Goal: Task Accomplishment & Management: Use online tool/utility

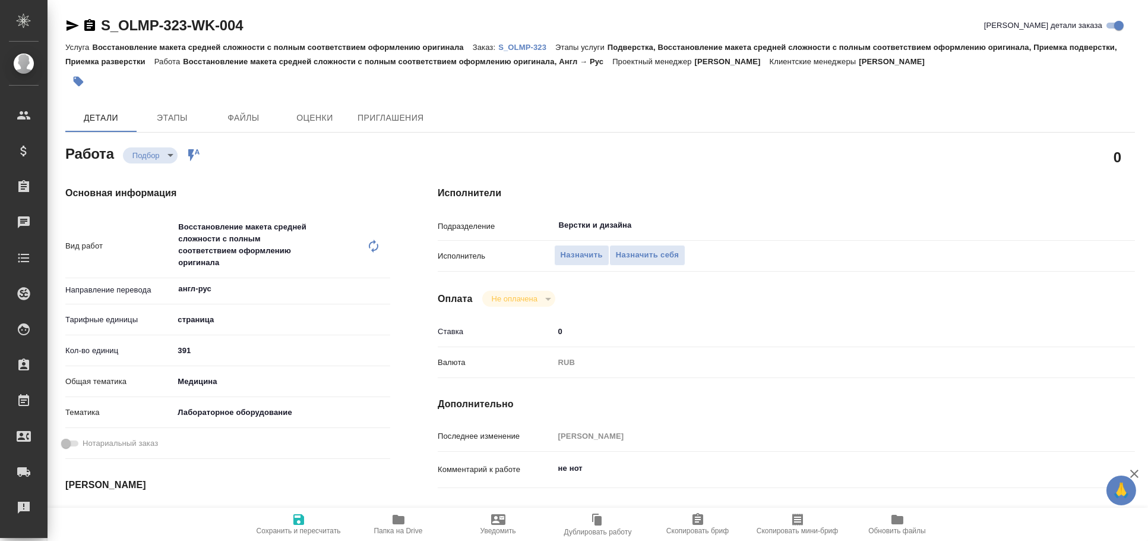
type textarea "x"
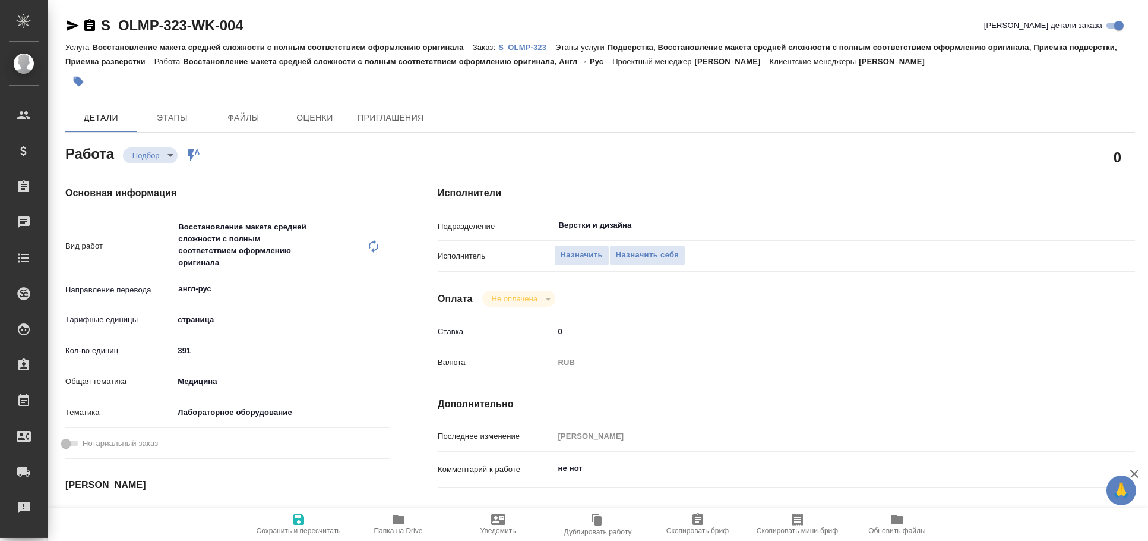
type textarea "x"
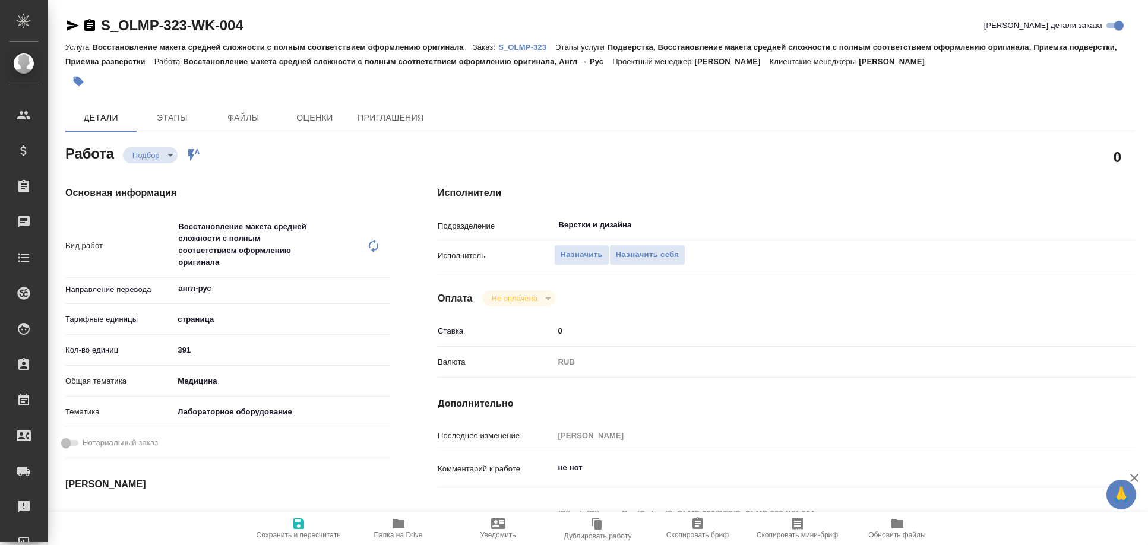
type textarea "x"
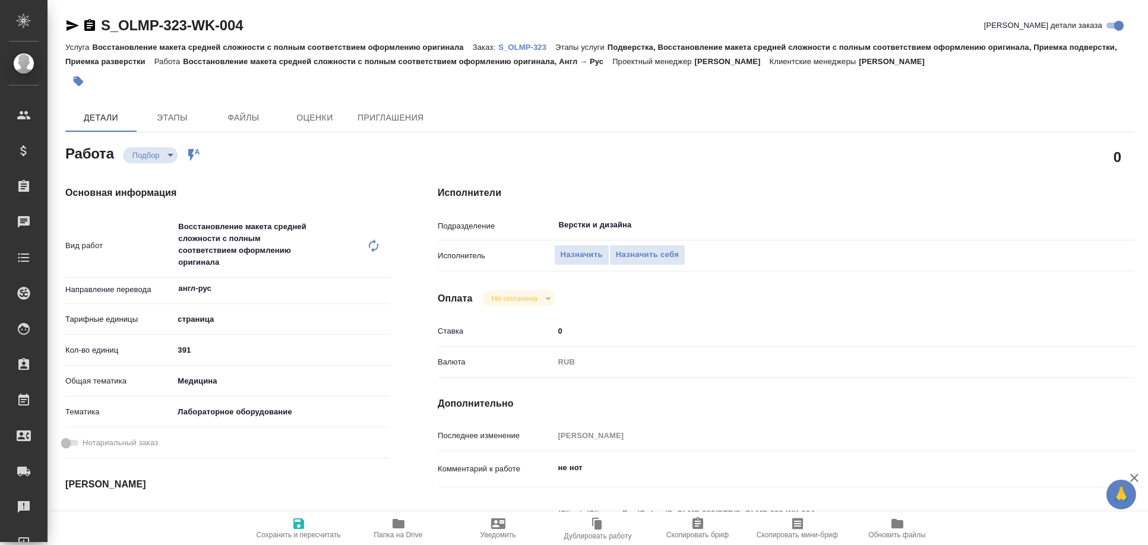
type textarea "x"
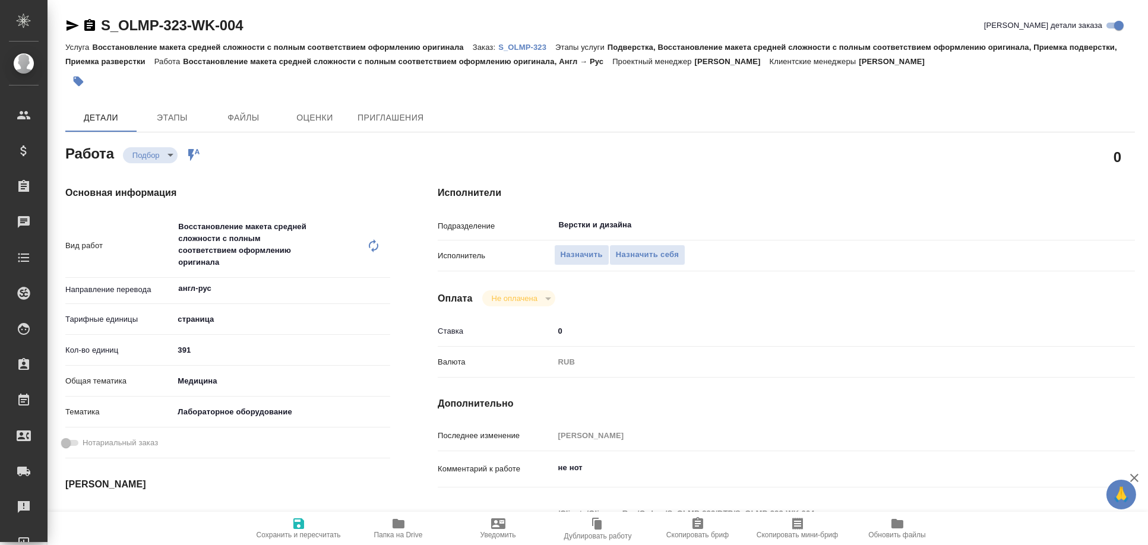
type textarea "x"
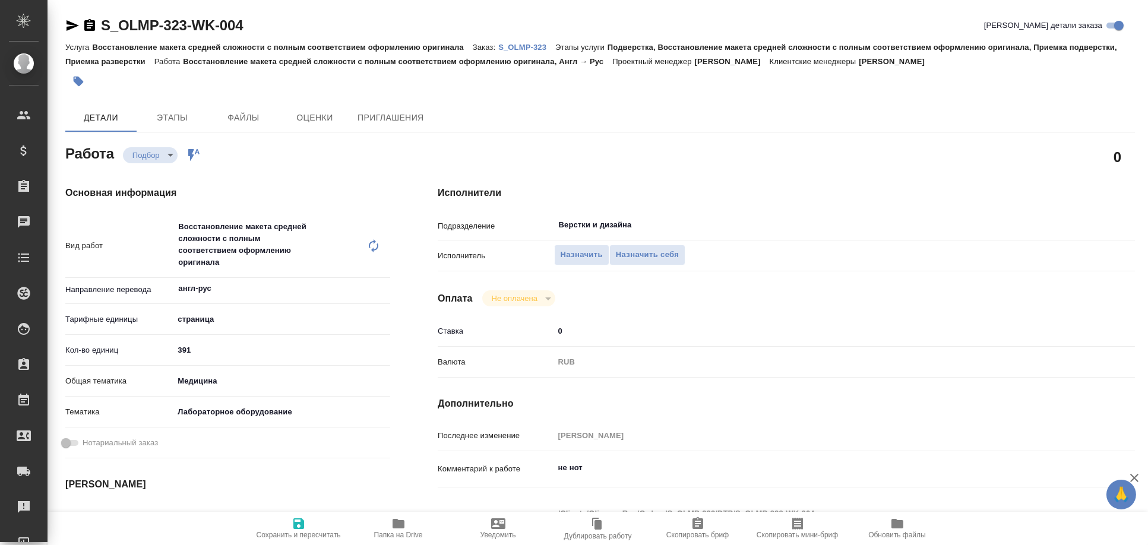
type textarea "x"
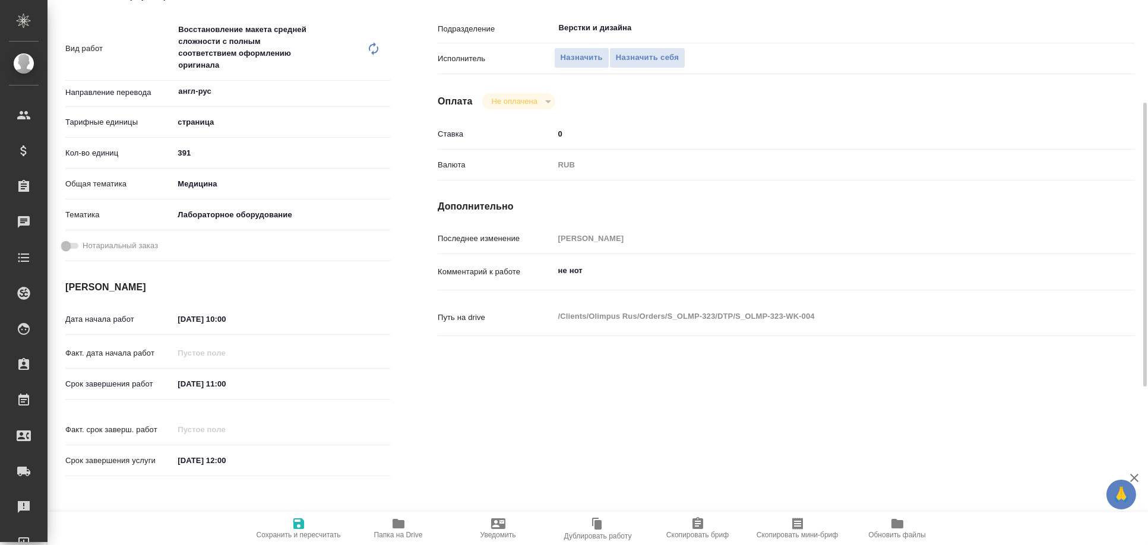
scroll to position [503, 0]
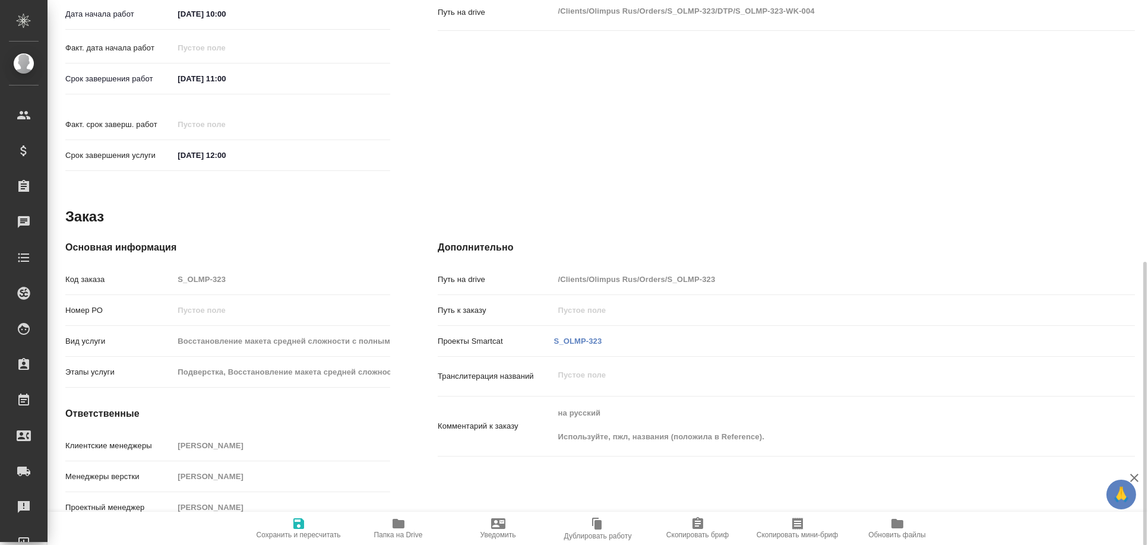
click at [428, 523] on span "Папка на Drive" at bounding box center [399, 528] width 86 height 23
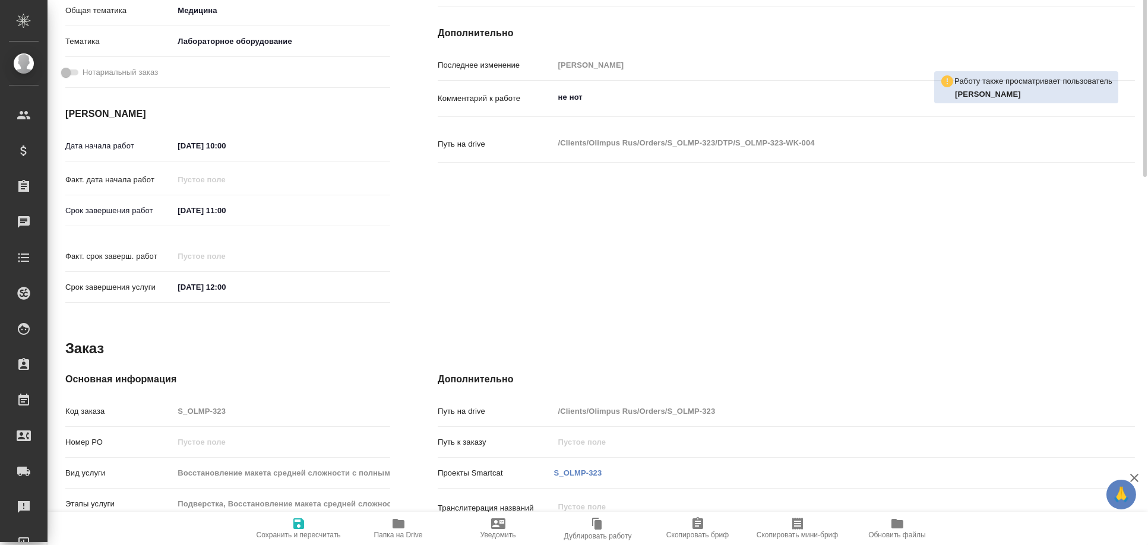
scroll to position [0, 0]
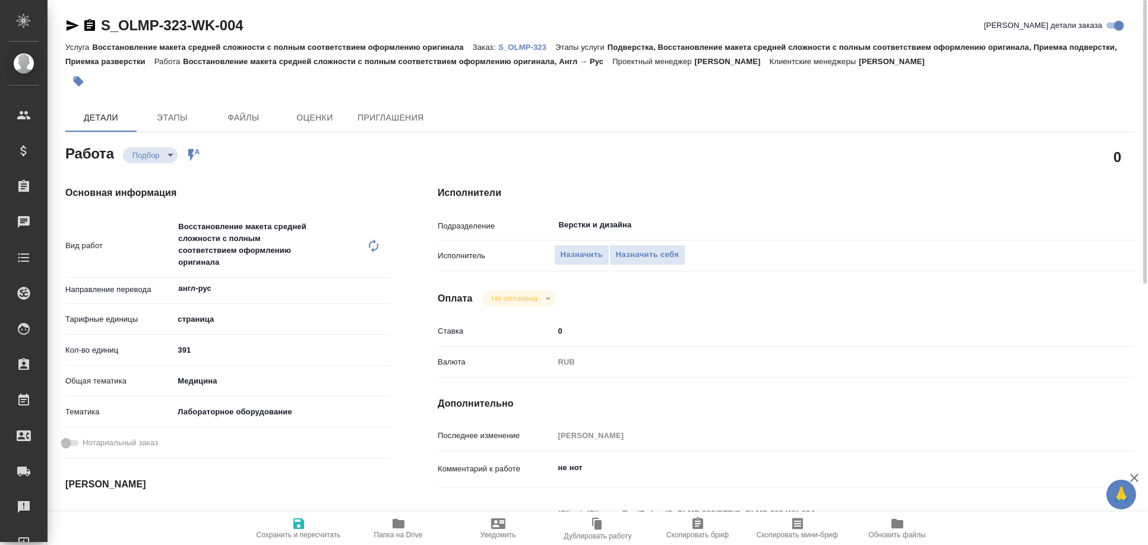
type textarea "x"
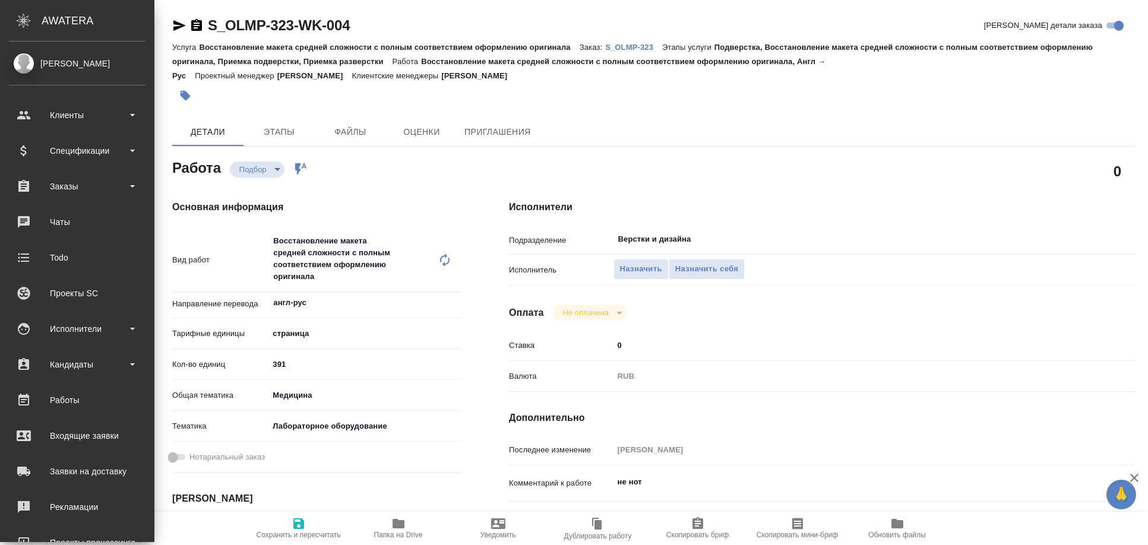
type textarea "x"
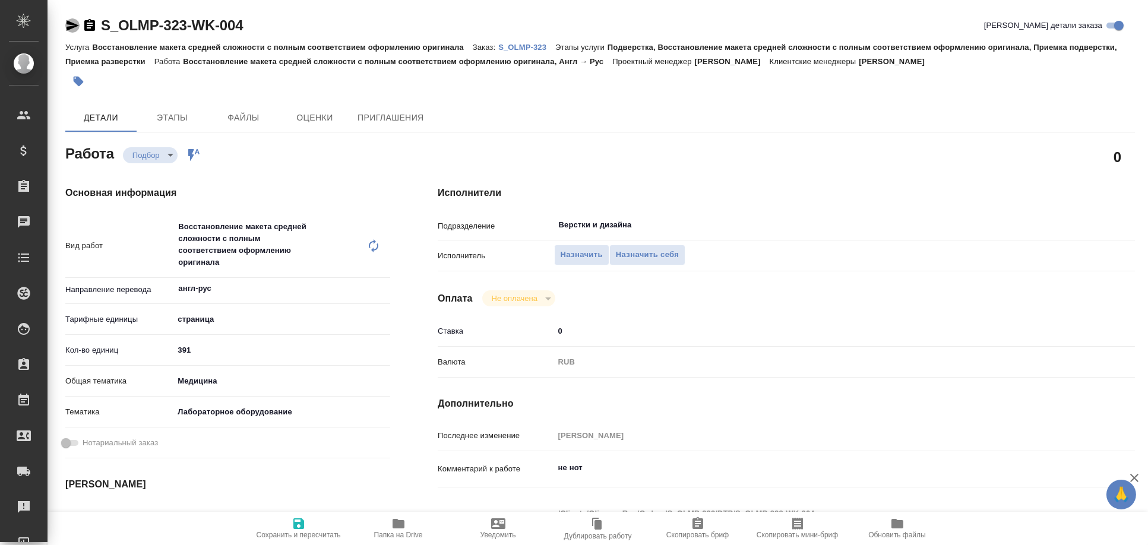
click at [72, 23] on icon "button" at bounding box center [73, 25] width 12 height 11
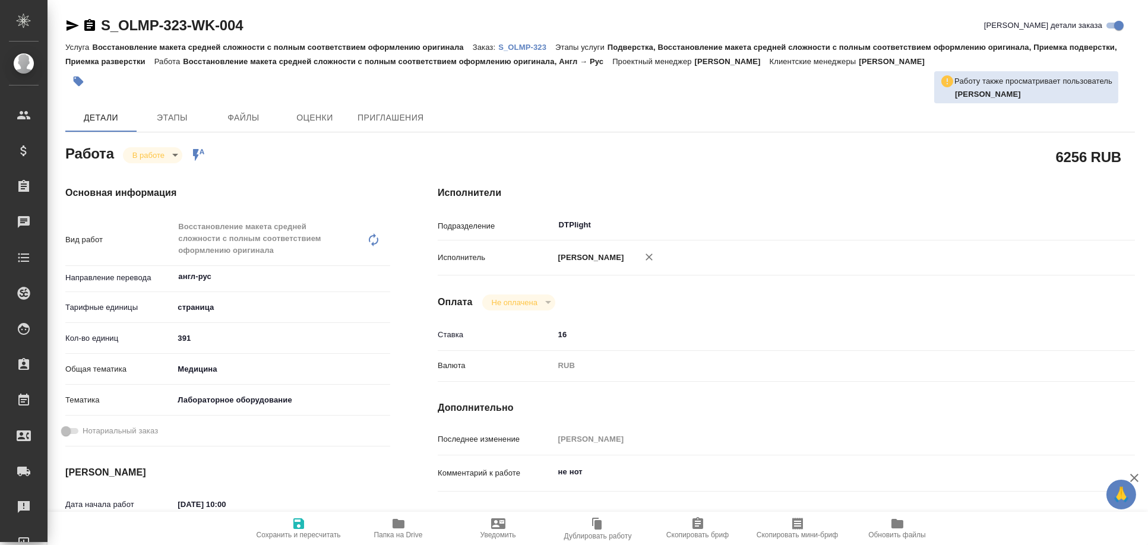
type textarea "x"
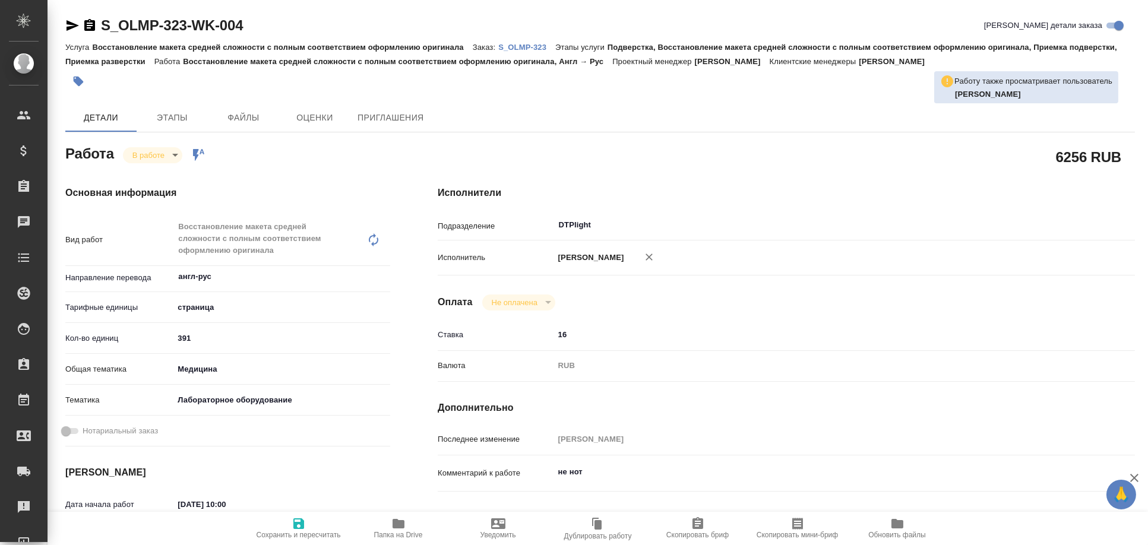
type textarea "x"
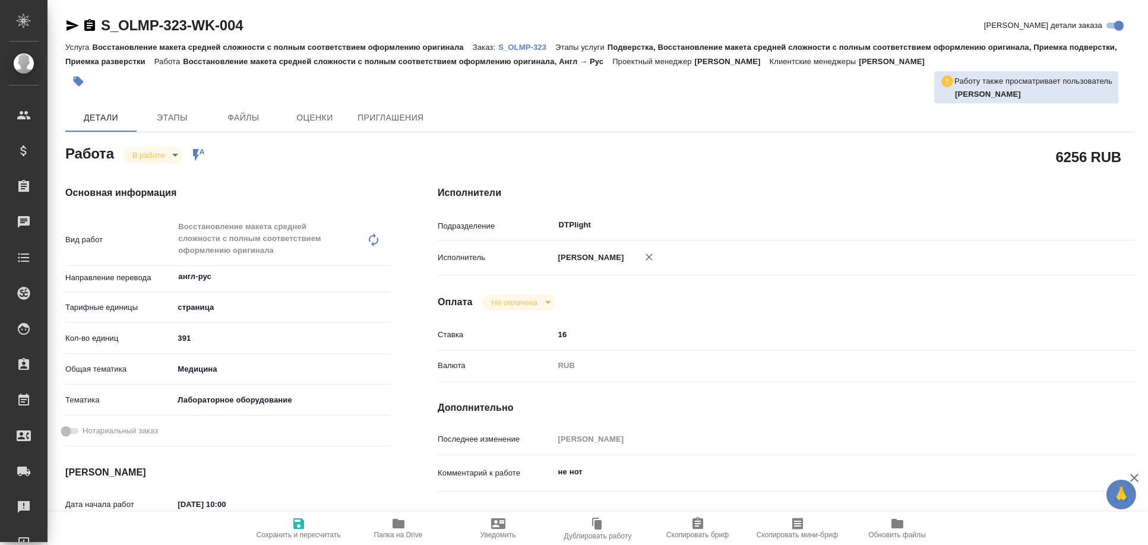
type textarea "x"
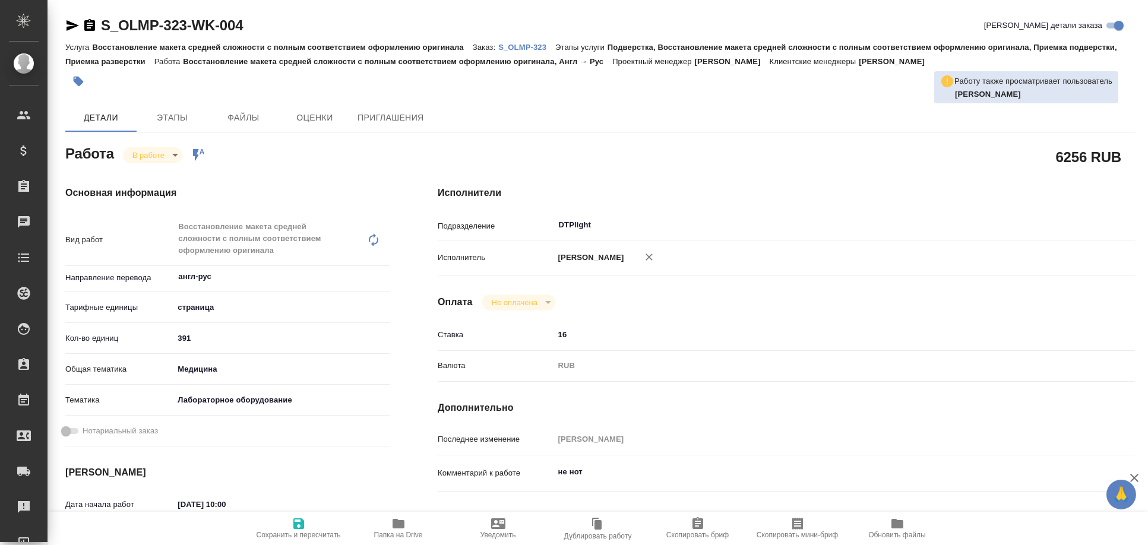
type textarea "x"
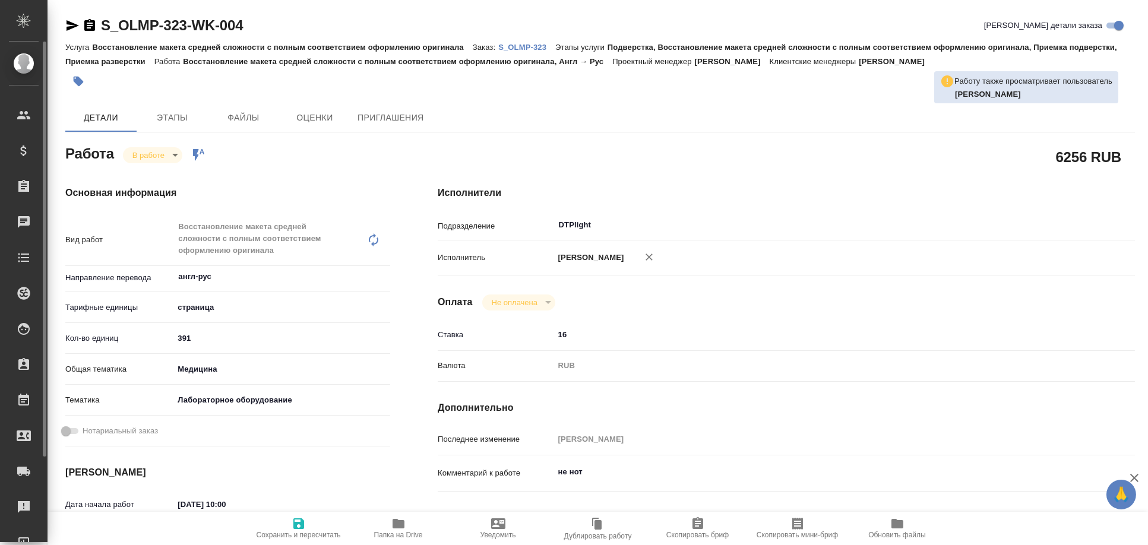
type textarea "x"
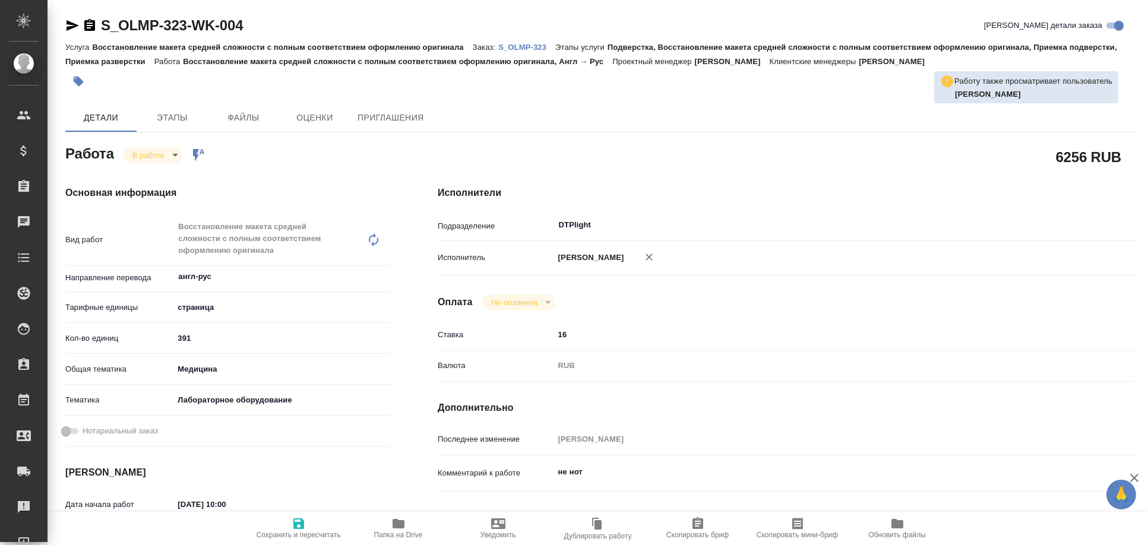
type textarea "x"
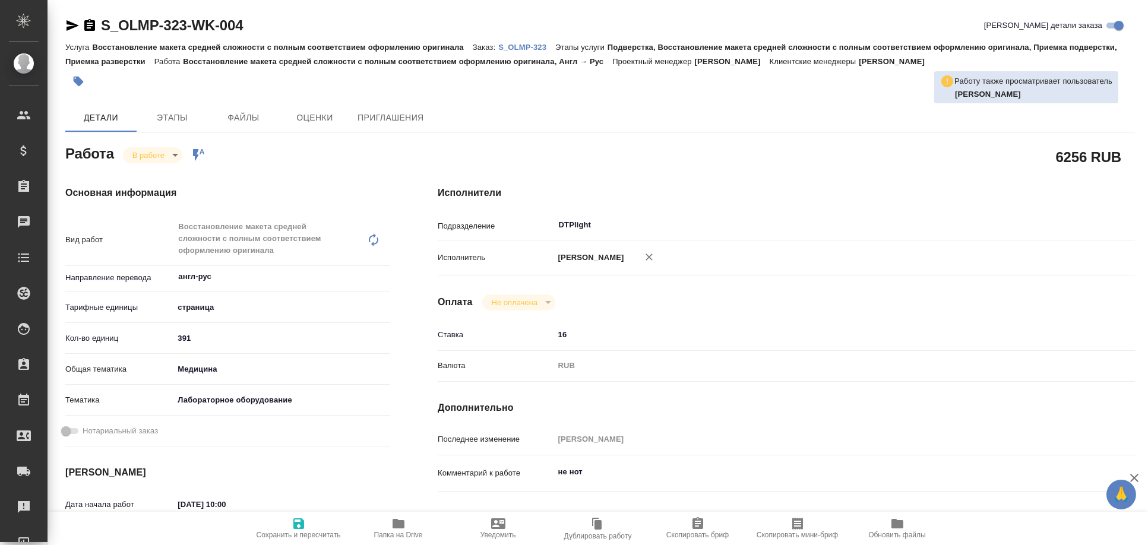
type textarea "x"
